Goal: Information Seeking & Learning: Check status

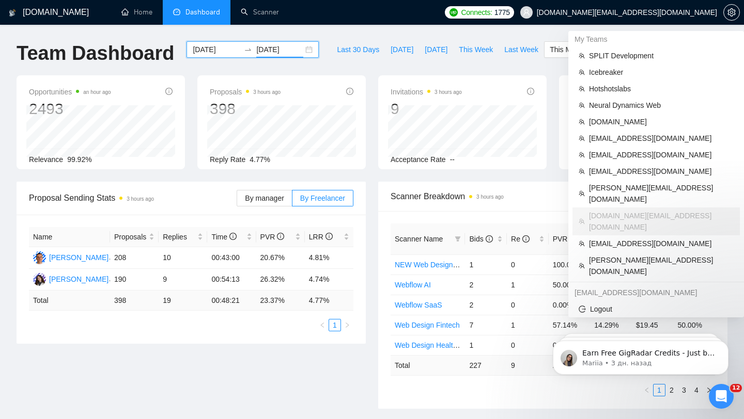
click at [636, 6] on span "[DOMAIN_NAME][EMAIL_ADDRESS][DOMAIN_NAME]" at bounding box center [618, 12] width 209 height 33
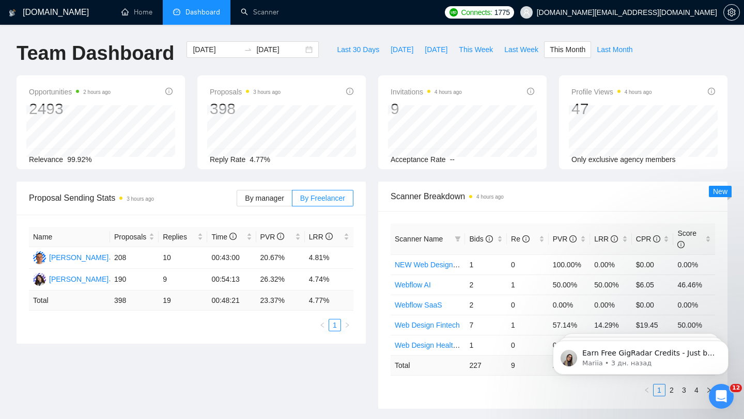
click at [642, 5] on span "[DOMAIN_NAME][EMAIL_ADDRESS][DOMAIN_NAME]" at bounding box center [618, 12] width 209 height 33
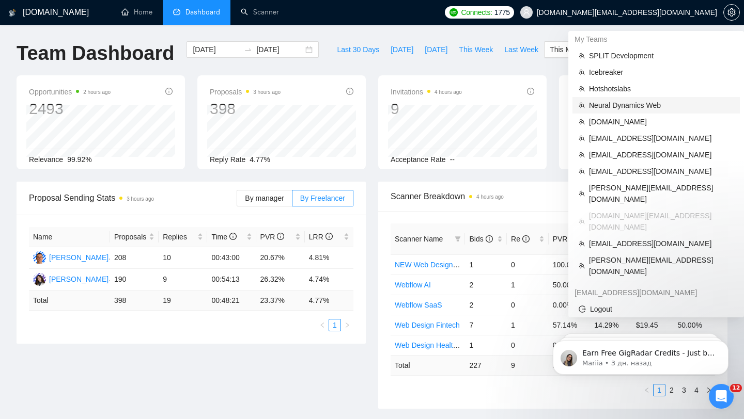
click at [621, 106] on span "Neural Dynamics Web" at bounding box center [661, 105] width 145 height 11
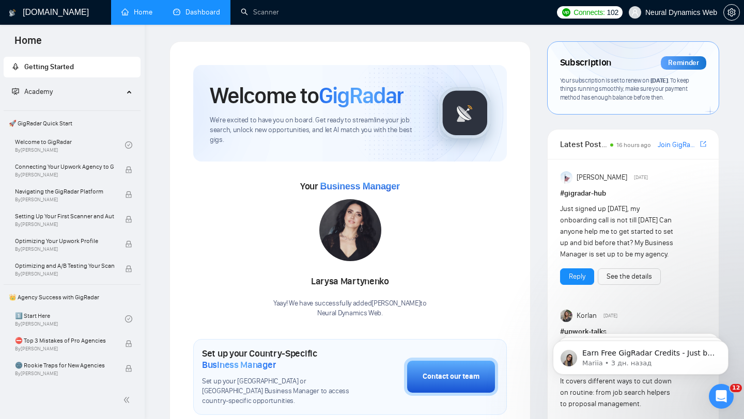
click at [206, 13] on link "Dashboard" at bounding box center [196, 12] width 47 height 9
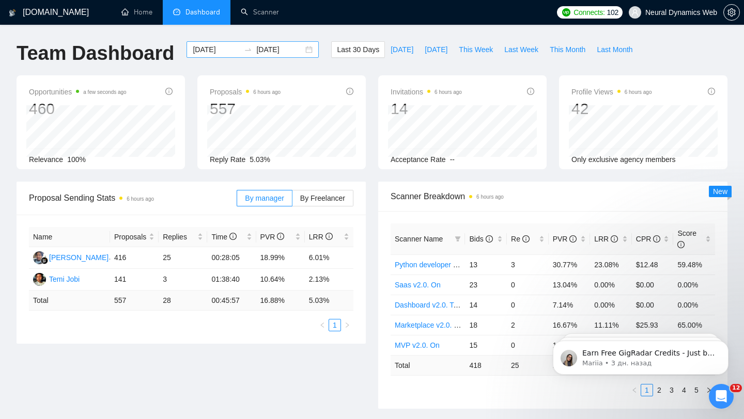
click at [301, 50] on div "[DATE] [DATE]" at bounding box center [252, 49] width 132 height 17
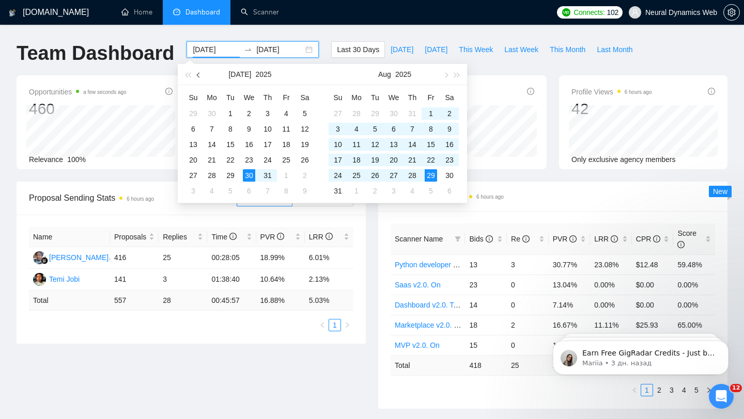
click at [200, 72] on button "button" at bounding box center [198, 74] width 11 height 21
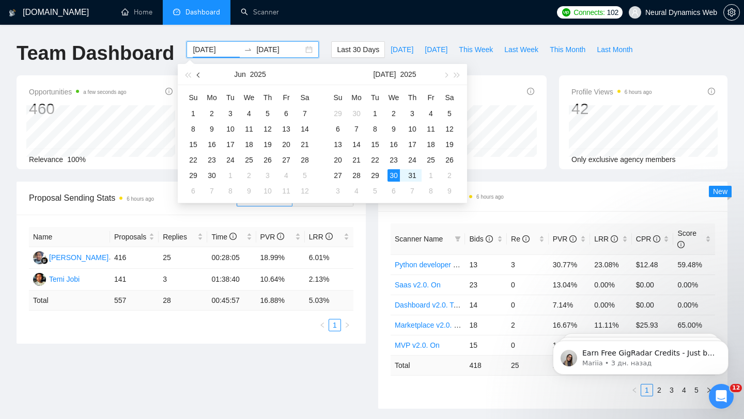
click at [200, 72] on button "button" at bounding box center [198, 74] width 11 height 21
click at [199, 72] on button "button" at bounding box center [198, 74] width 11 height 21
type input "[DATE]"
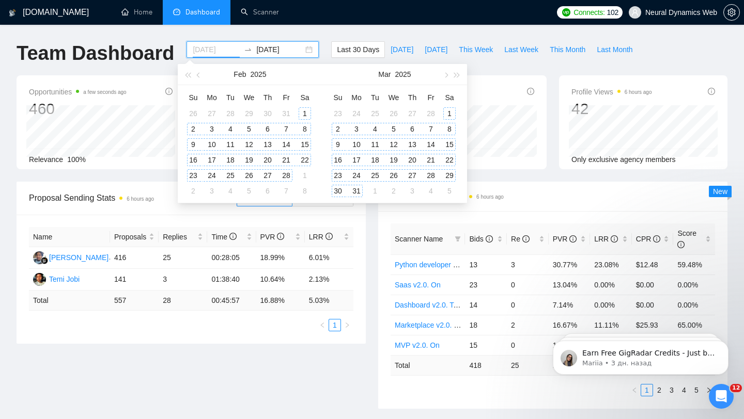
click at [300, 110] on div "1" at bounding box center [305, 113] width 12 height 12
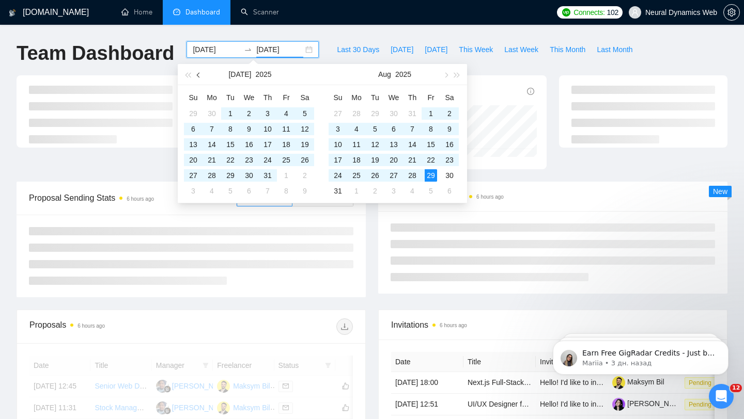
click at [198, 76] on span "button" at bounding box center [199, 74] width 5 height 5
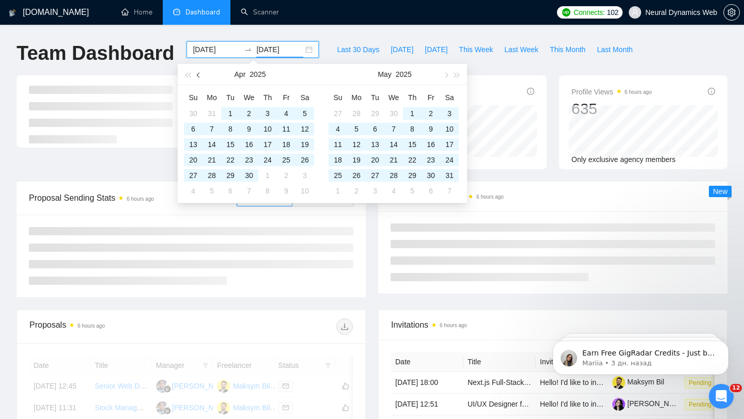
click at [198, 76] on span "button" at bounding box center [199, 74] width 5 height 5
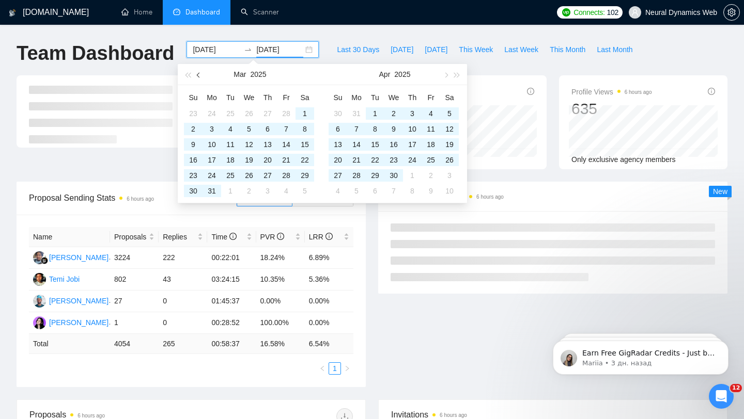
click at [198, 76] on span "button" at bounding box center [199, 74] width 5 height 5
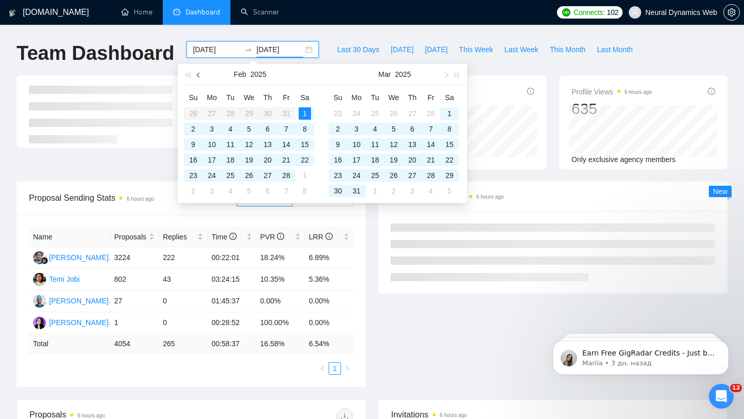
click at [198, 76] on span "button" at bounding box center [199, 74] width 5 height 5
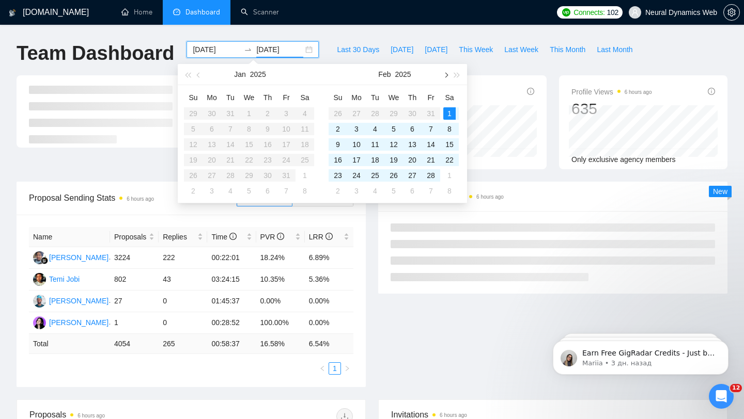
click at [440, 75] on button "button" at bounding box center [445, 74] width 11 height 21
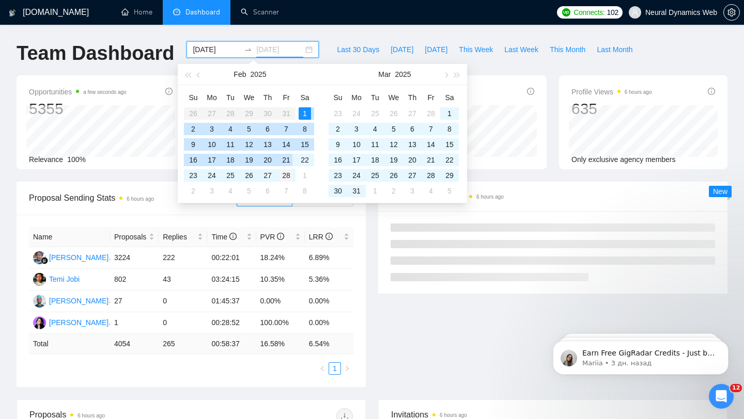
type input "[DATE]"
click at [283, 174] on div "28" at bounding box center [286, 175] width 12 height 12
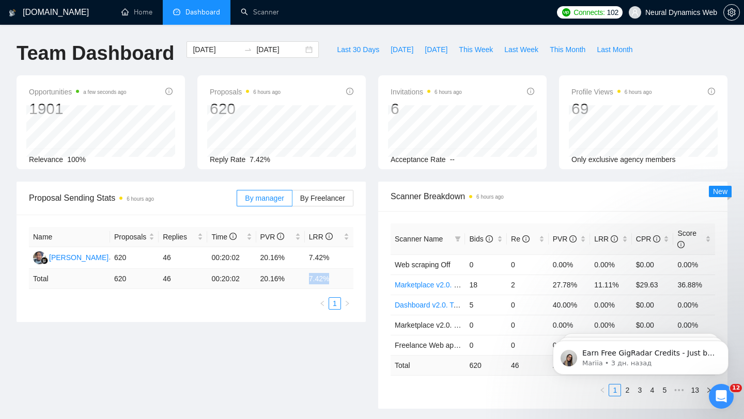
drag, startPoint x: 305, startPoint y: 281, endPoint x: 345, endPoint y: 279, distance: 39.3
click at [345, 279] on td "7.42 %" at bounding box center [329, 279] width 49 height 20
drag, startPoint x: 158, startPoint y: 278, endPoint x: 188, endPoint y: 278, distance: 30.0
click at [188, 278] on tr "Total 620 46 00:20:02 20.16 % 7.42 %" at bounding box center [191, 279] width 324 height 20
click at [299, 48] on div "[DATE] [DATE]" at bounding box center [252, 49] width 132 height 17
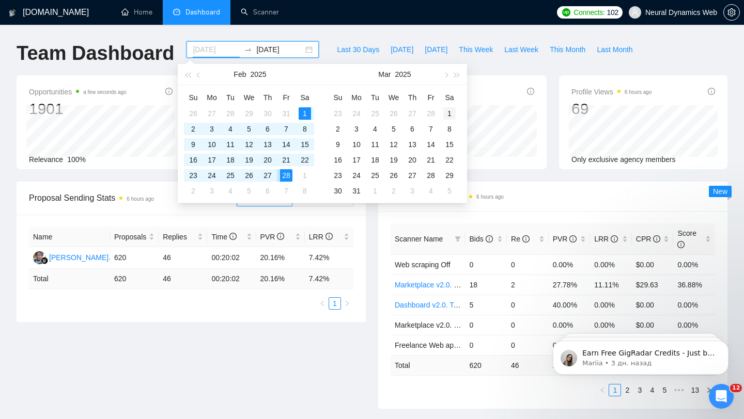
type input "[DATE]"
click at [448, 113] on div "1" at bounding box center [449, 113] width 12 height 12
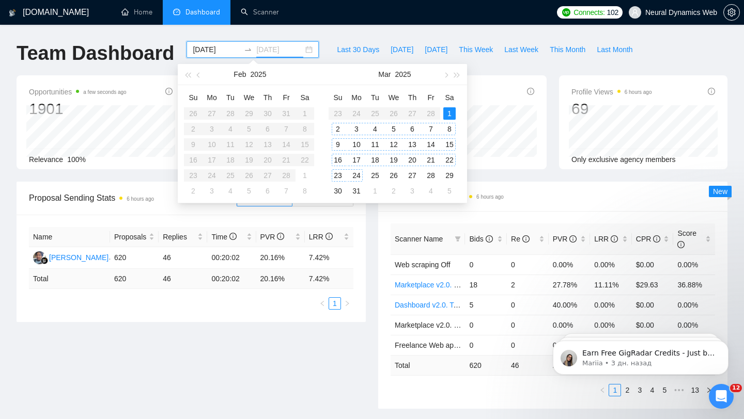
type input "[DATE]"
click at [356, 194] on div "31" at bounding box center [356, 191] width 12 height 12
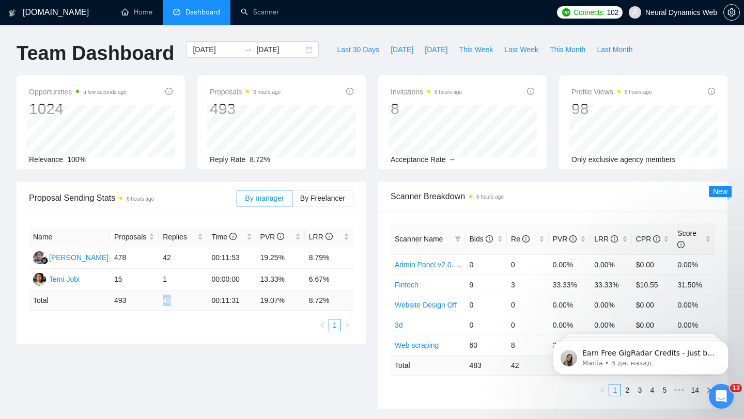
drag, startPoint x: 155, startPoint y: 295, endPoint x: 219, endPoint y: 297, distance: 63.6
click at [219, 298] on tr "Total 493 43 00:11:31 19.07 % 8.72 %" at bounding box center [191, 301] width 324 height 20
click at [301, 51] on div "[DATE] [DATE]" at bounding box center [252, 49] width 132 height 17
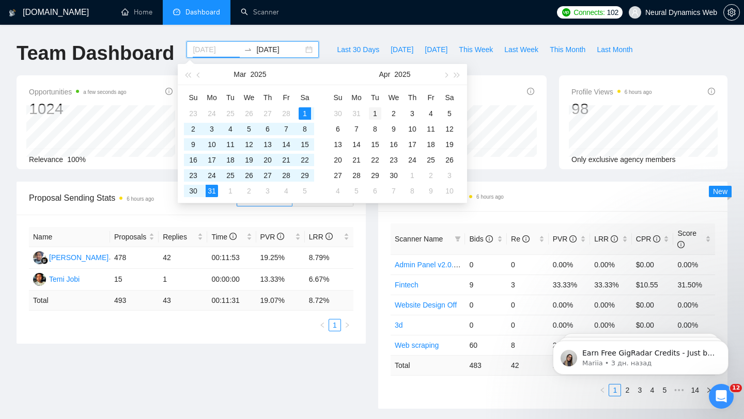
type input "[DATE]"
click at [371, 109] on div "1" at bounding box center [375, 113] width 12 height 12
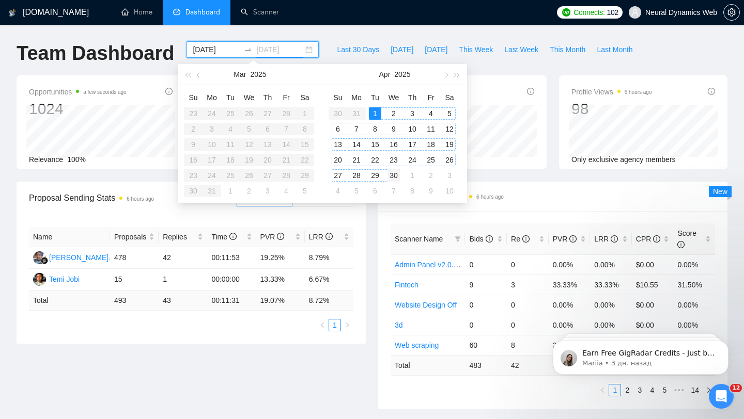
type input "[DATE]"
click at [394, 176] on div "30" at bounding box center [393, 175] width 12 height 12
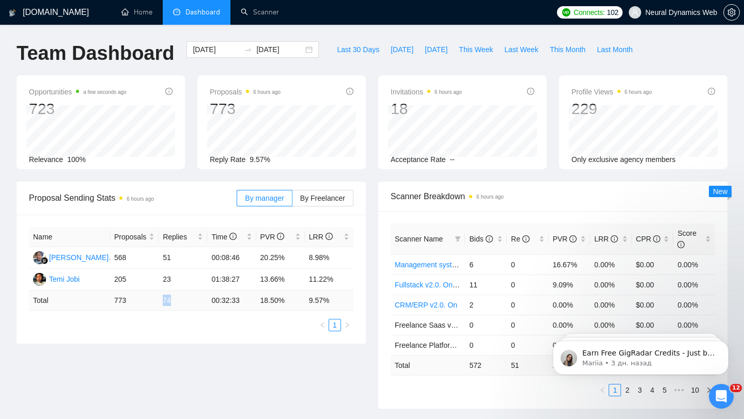
drag, startPoint x: 155, startPoint y: 300, endPoint x: 190, endPoint y: 298, distance: 34.7
click at [190, 298] on tr "Total 773 74 00:32:33 18.50 % 9.57 %" at bounding box center [191, 301] width 324 height 20
drag, startPoint x: 110, startPoint y: 278, endPoint x: 190, endPoint y: 275, distance: 80.1
click at [191, 278] on tr "Temi Jobi 205 23 01:38:27 13.66% 11.22%" at bounding box center [191, 280] width 324 height 22
drag, startPoint x: 161, startPoint y: 299, endPoint x: 191, endPoint y: 300, distance: 30.5
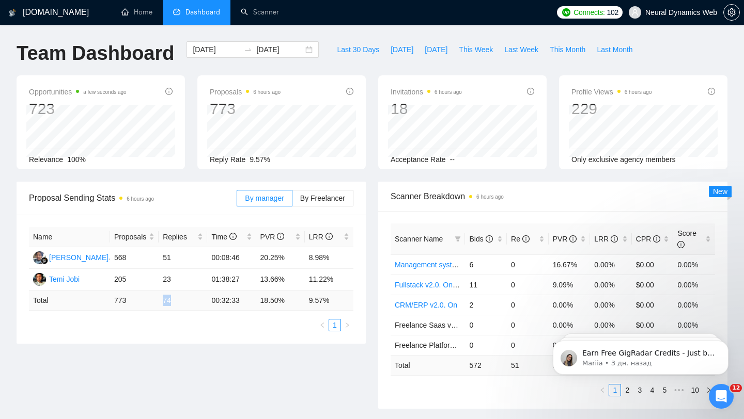
click at [191, 300] on td "74" at bounding box center [183, 301] width 49 height 20
click at [300, 50] on div "[DATE] [DATE]" at bounding box center [252, 49] width 132 height 17
click at [539, 68] on div "Last 30 Days [DATE] [DATE] This Week Last Week This Month Last Month" at bounding box center [484, 58] width 319 height 34
drag, startPoint x: 162, startPoint y: 301, endPoint x: 191, endPoint y: 301, distance: 28.9
click at [191, 301] on td "74" at bounding box center [183, 301] width 49 height 20
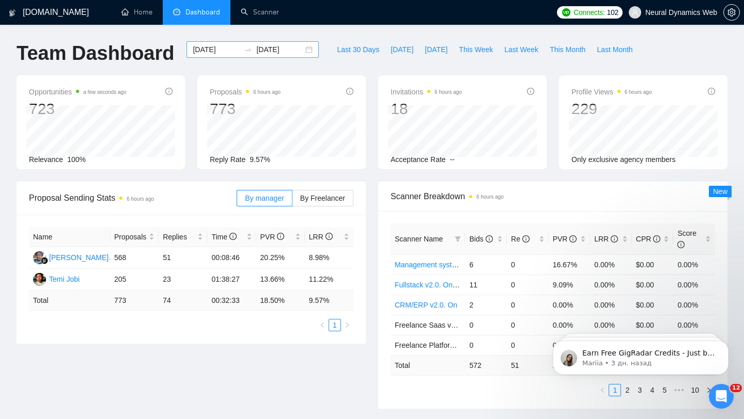
click at [300, 51] on div "[DATE] [DATE]" at bounding box center [252, 49] width 132 height 17
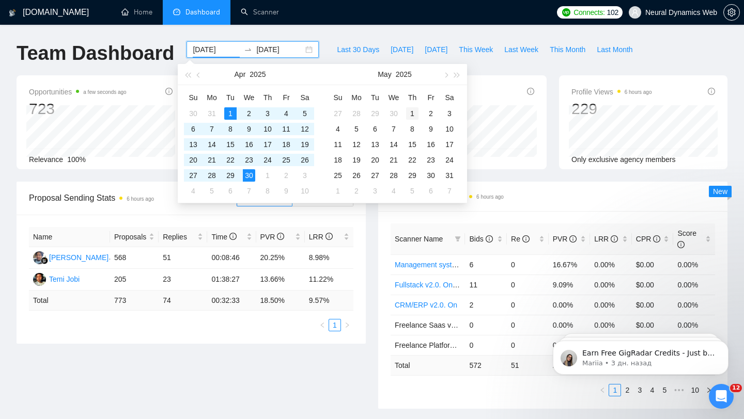
type input "[DATE]"
click at [412, 111] on div "1" at bounding box center [412, 113] width 12 height 12
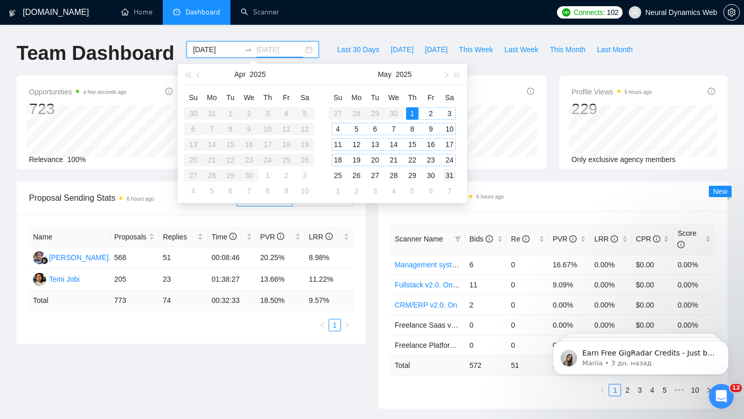
type input "[DATE]"
click at [449, 171] on div "31" at bounding box center [449, 175] width 12 height 12
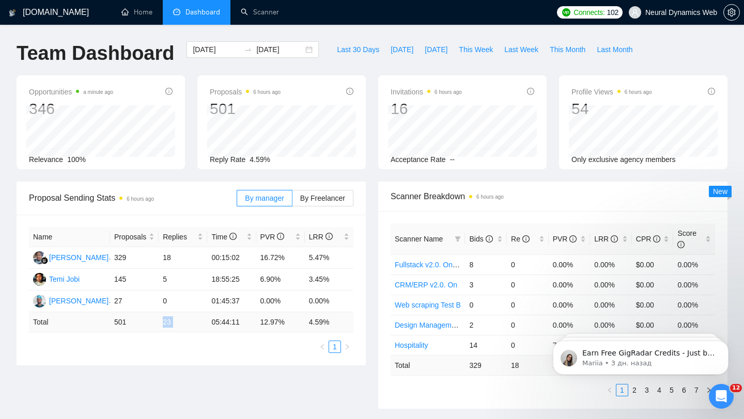
drag, startPoint x: 158, startPoint y: 325, endPoint x: 213, endPoint y: 326, distance: 55.3
click at [213, 326] on tr "Total 501 23 05:44:11 12.97 % 4.59 %" at bounding box center [191, 323] width 324 height 20
click at [301, 50] on div "[DATE] [DATE]" at bounding box center [252, 49] width 132 height 17
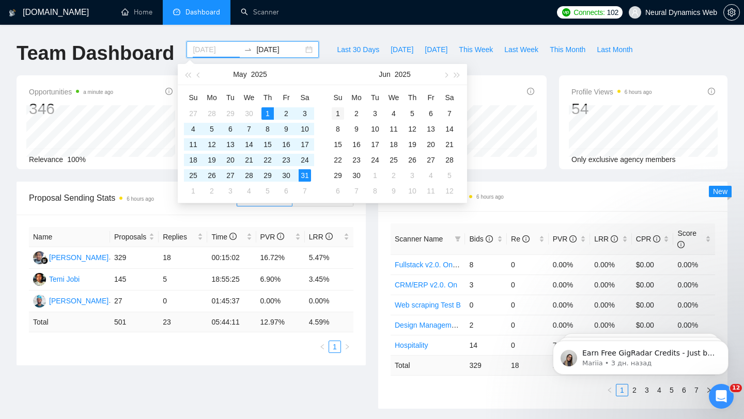
type input "[DATE]"
click at [338, 112] on div "1" at bounding box center [338, 113] width 12 height 12
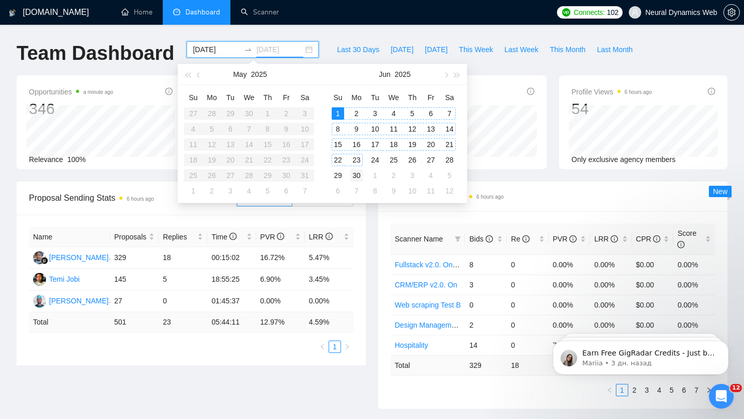
type input "[DATE]"
click at [359, 174] on div "30" at bounding box center [356, 175] width 12 height 12
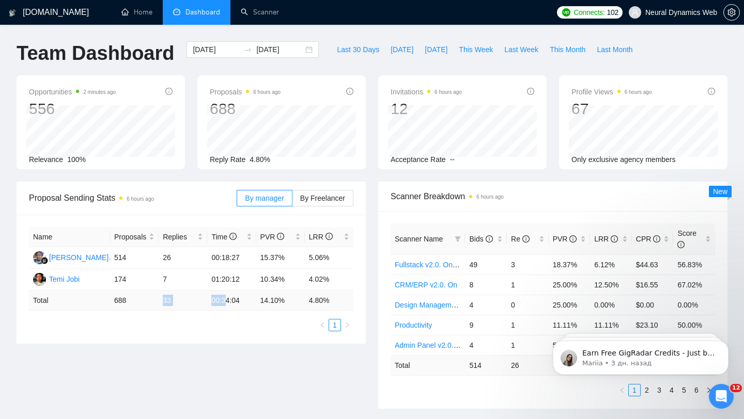
drag, startPoint x: 159, startPoint y: 300, endPoint x: 229, endPoint y: 301, distance: 69.7
click at [229, 302] on tr "Total 688 33 00:34:04 14.10 % 4.80 %" at bounding box center [191, 301] width 324 height 20
click at [303, 48] on div "[DATE] [DATE]" at bounding box center [252, 49] width 132 height 17
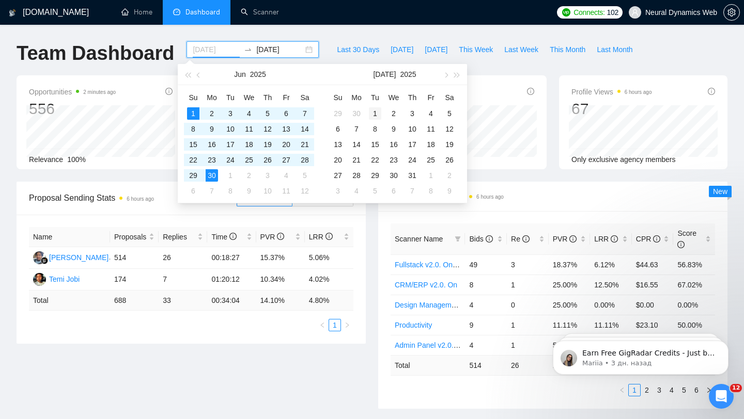
type input "[DATE]"
click at [373, 112] on div "1" at bounding box center [375, 113] width 12 height 12
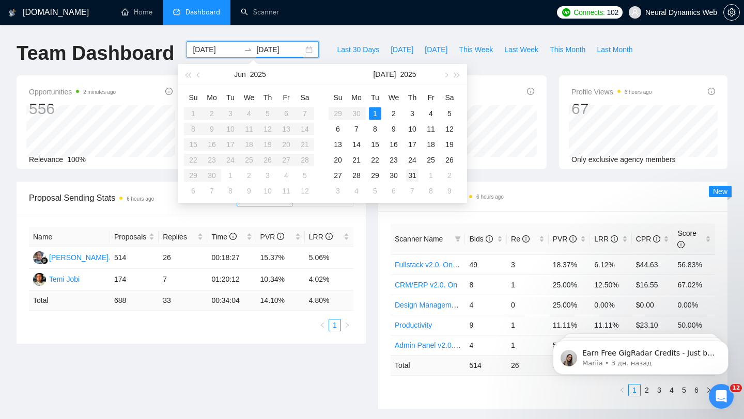
type input "[DATE]"
click at [413, 179] on div "31" at bounding box center [412, 175] width 12 height 12
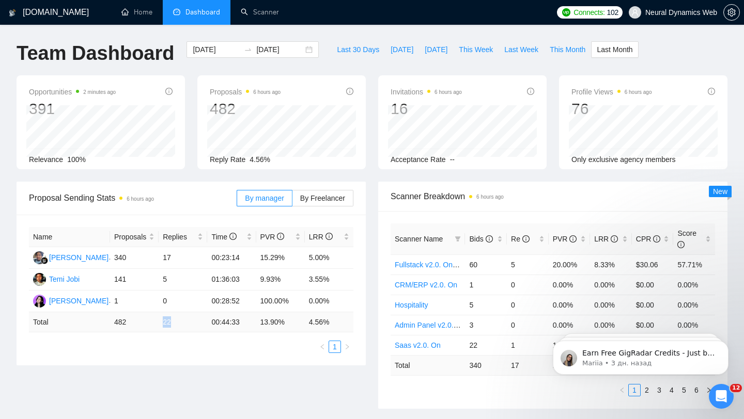
drag, startPoint x: 160, startPoint y: 321, endPoint x: 202, endPoint y: 320, distance: 42.4
click at [202, 321] on td "22" at bounding box center [183, 323] width 49 height 20
click at [301, 50] on div "[DATE] [DATE]" at bounding box center [252, 49] width 132 height 17
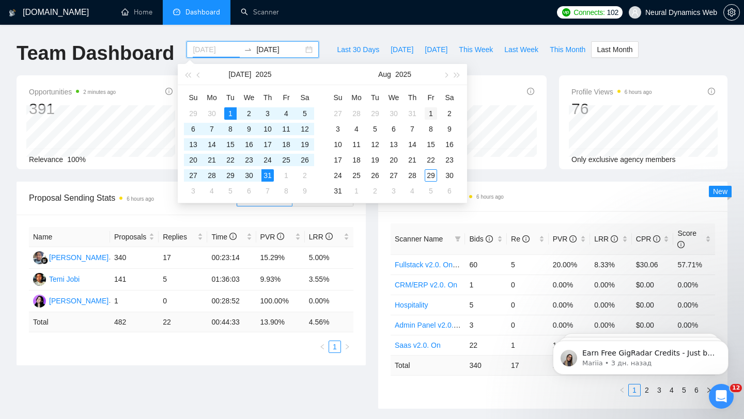
type input "[DATE]"
click at [429, 116] on div "1" at bounding box center [431, 113] width 12 height 12
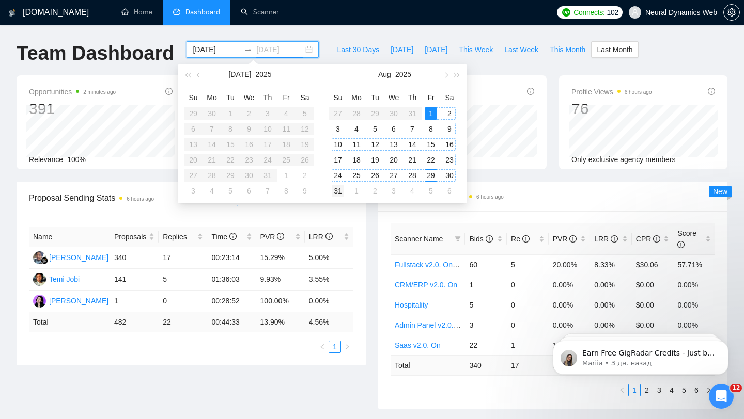
type input "[DATE]"
click at [339, 193] on div "31" at bounding box center [338, 191] width 12 height 12
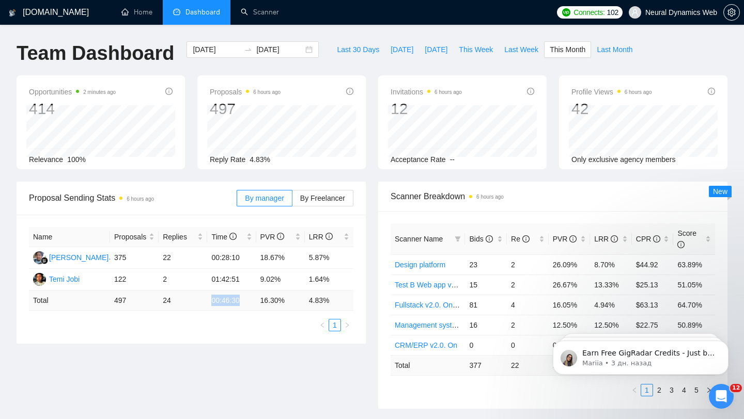
drag, startPoint x: 191, startPoint y: 297, endPoint x: 255, endPoint y: 297, distance: 64.6
click at [255, 297] on tr "Total 497 24 00:46:30 16.30 % 4.83 %" at bounding box center [191, 301] width 324 height 20
click at [360, 290] on div "Name Proposals Replies Time PVR LRR [PERSON_NAME] 375 22 00:28:10 18.67% 5.87% …" at bounding box center [191, 279] width 349 height 129
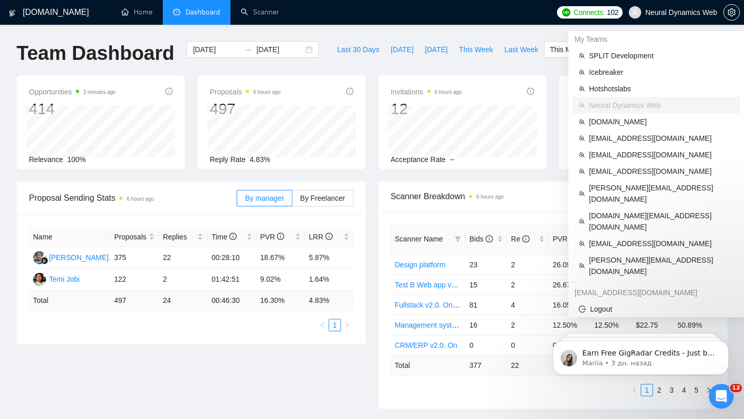
click at [680, 17] on span "Neural Dynamics Web" at bounding box center [673, 12] width 101 height 33
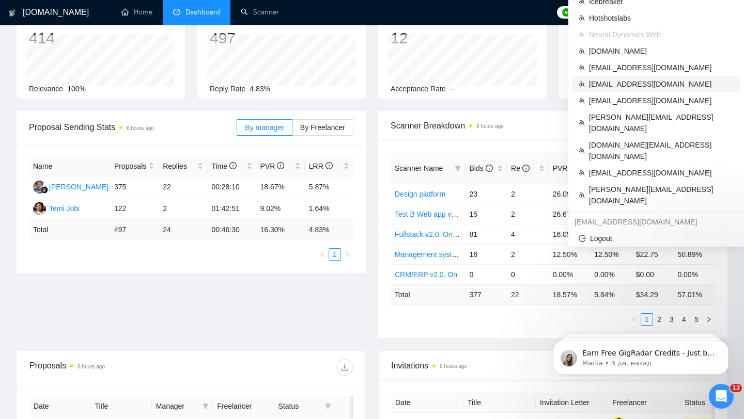
scroll to position [76, 0]
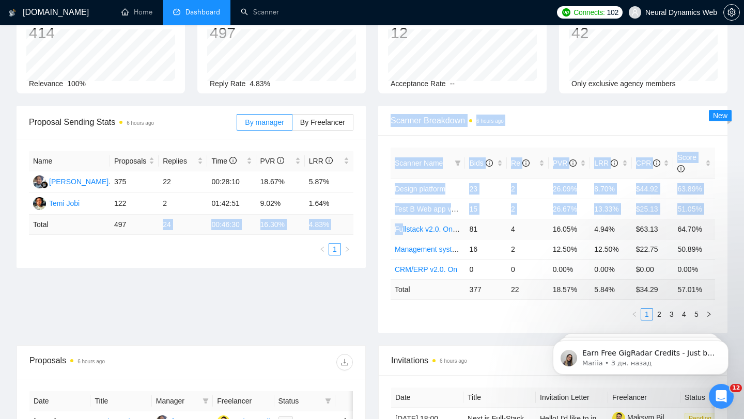
drag, startPoint x: 147, startPoint y: 226, endPoint x: 401, endPoint y: 230, distance: 254.2
click at [401, 230] on div "Proposal Sending Stats 6 hours ago By manager By Freelancer Name Proposals Repl…" at bounding box center [371, 226] width 723 height 240
